Goal: Task Accomplishment & Management: Manage account settings

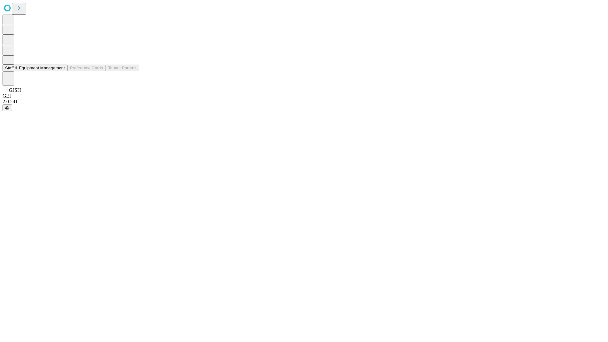
click at [60, 71] on button "Staff & Equipment Management" at bounding box center [35, 68] width 65 height 7
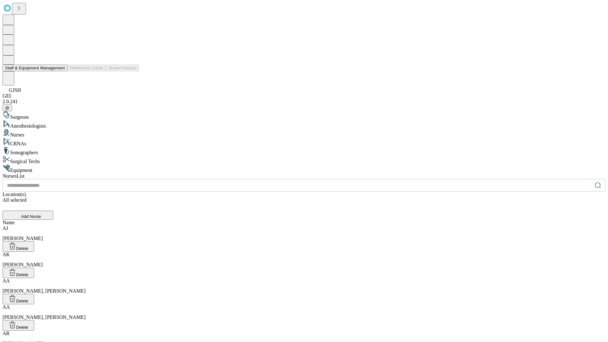
click at [60, 71] on button "Staff & Equipment Management" at bounding box center [35, 68] width 65 height 7
